Goal: Find specific page/section: Find specific page/section

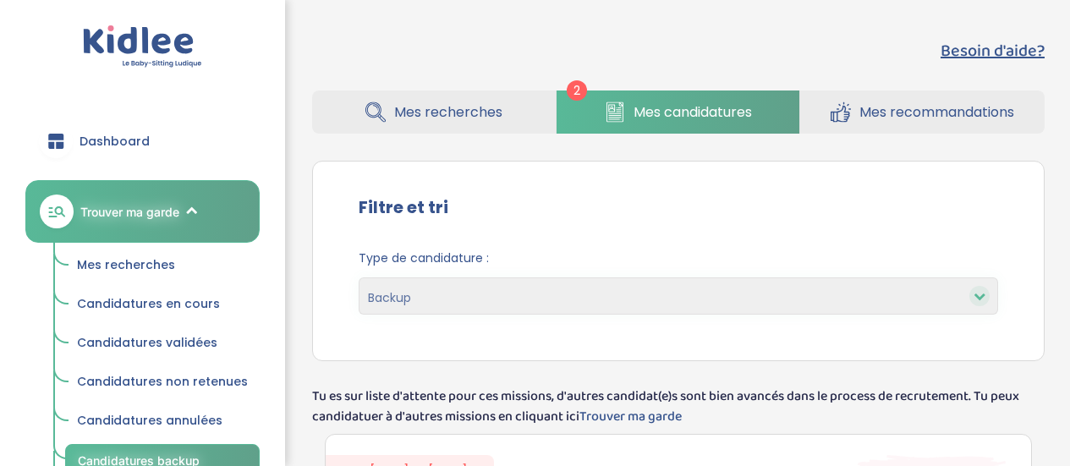
select select "backup"
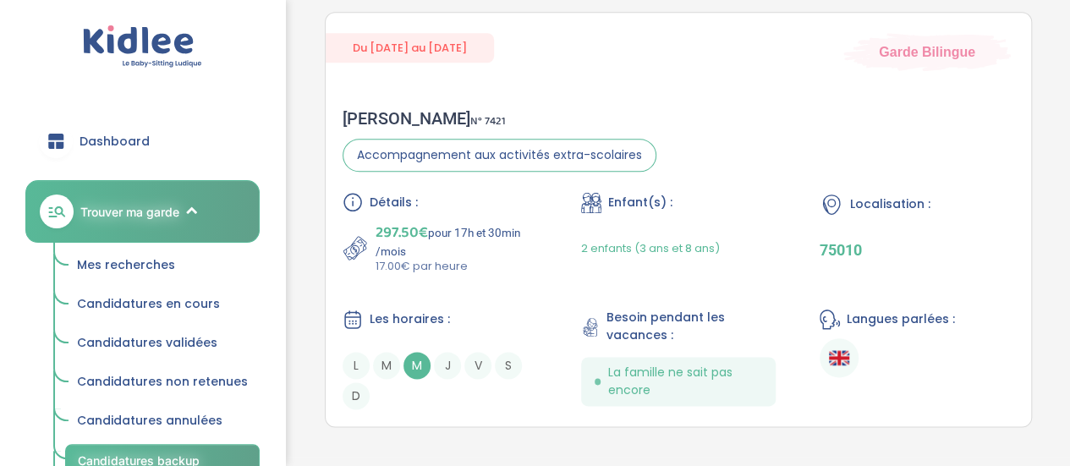
scroll to position [927, 0]
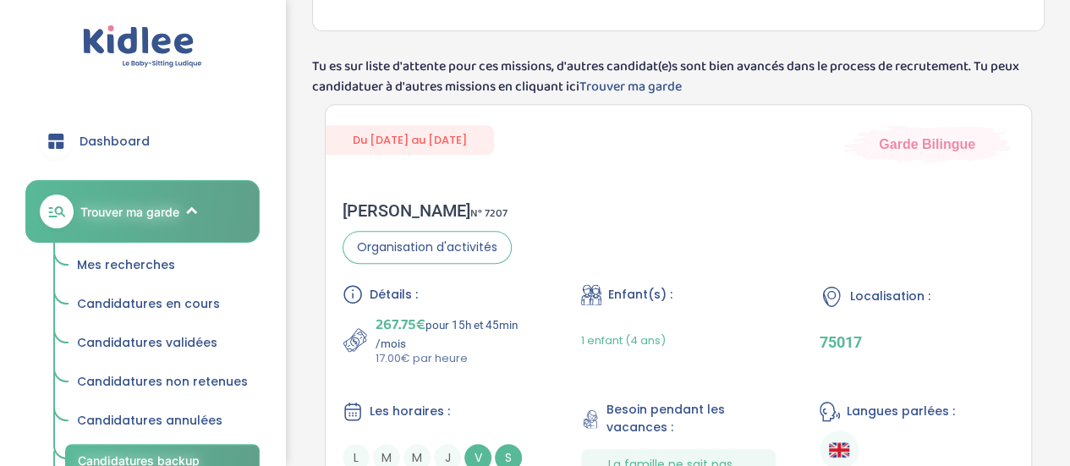
drag, startPoint x: 1082, startPoint y: 217, endPoint x: 1050, endPoint y: 197, distance: 38.0
click at [1050, 197] on html "trouver ma garde Dashboard Mon profil Mes famille Mes documents Dashboard Trouv…" at bounding box center [535, 368] width 1070 height 1396
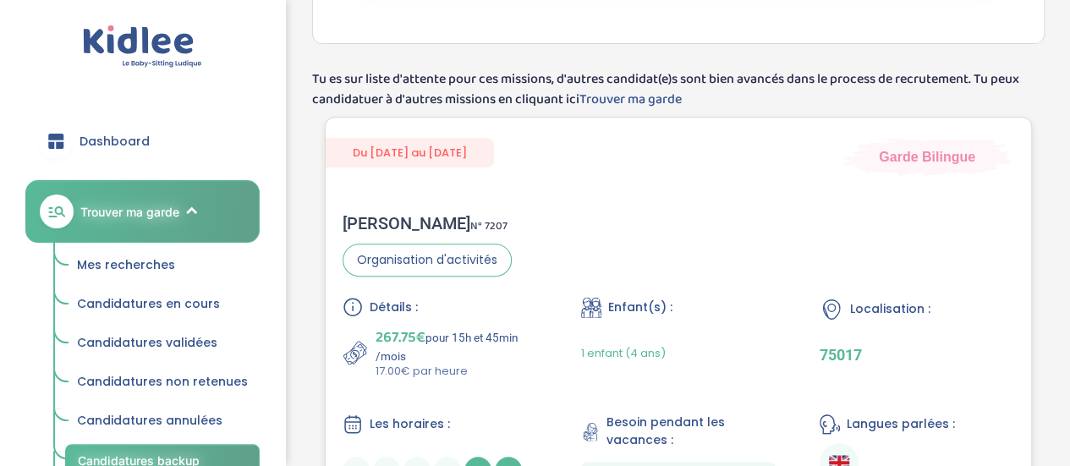
click at [777, 211] on div "[PERSON_NAME] N° 7207 Organisation d'activités Détails : 267.75€ pour 15h et 45…" at bounding box center [679, 363] width 706 height 335
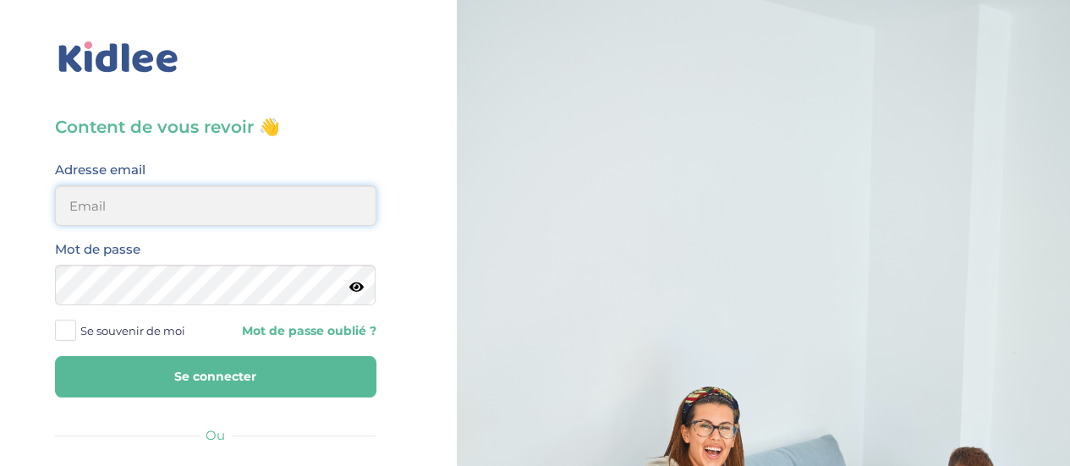
type input "0651885519"
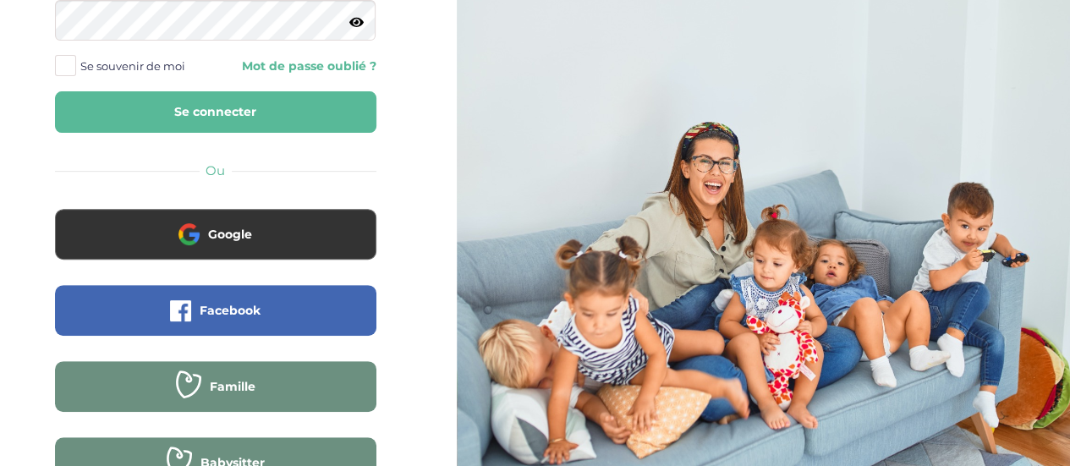
scroll to position [342, 0]
